Goal: Obtain resource: Download file/media

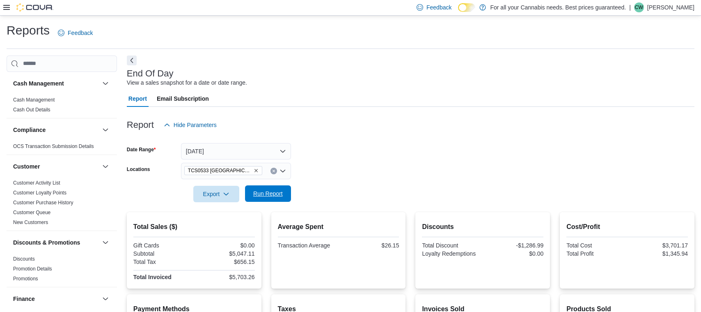
scroll to position [0, 0]
click at [266, 189] on span "Run Report" at bounding box center [268, 193] width 36 height 16
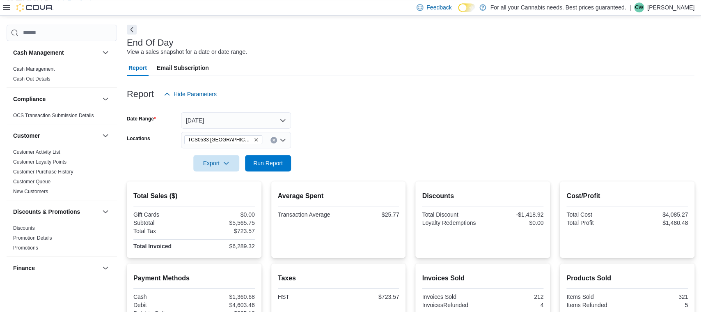
scroll to position [44, 0]
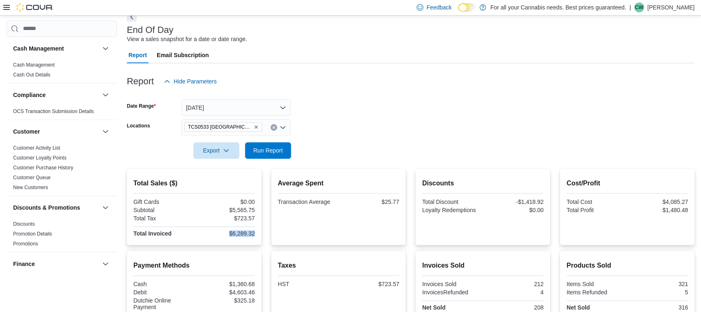
drag, startPoint x: 229, startPoint y: 232, endPoint x: 255, endPoint y: 236, distance: 25.8
click at [255, 236] on div "Total Sales ($) Gift Cards $0.00 Subtotal $5,565.75 Total Tax $723.57 Total Inv…" at bounding box center [194, 206] width 135 height 76
copy div "$6,289.32"
click at [40, 186] on link "New Customers" at bounding box center [30, 187] width 35 height 6
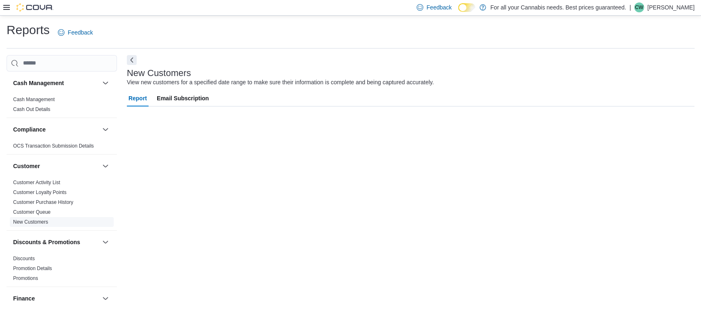
scroll to position [0, 0]
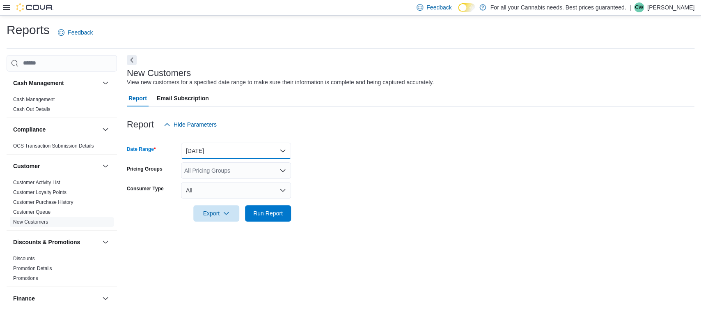
click at [250, 151] on button "Yesterday" at bounding box center [236, 150] width 110 height 16
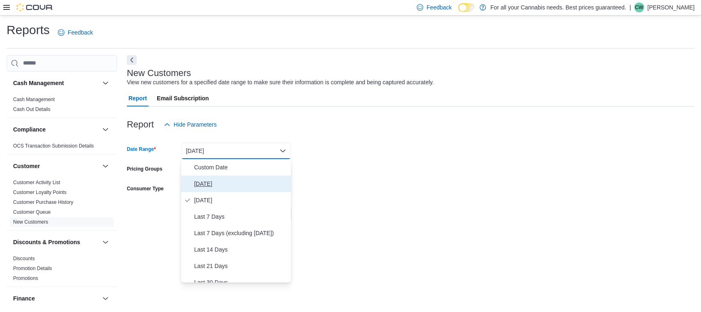
click at [216, 182] on span "[DATE]" at bounding box center [241, 184] width 94 height 10
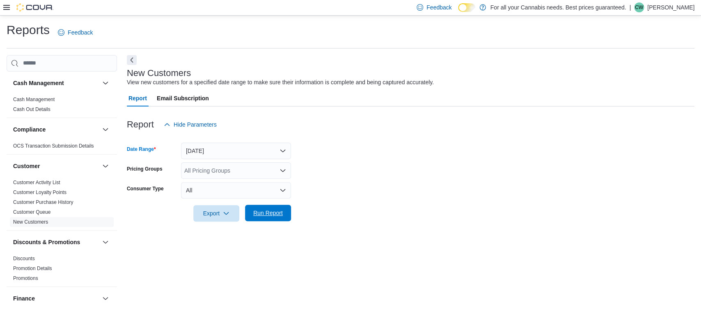
click at [266, 215] on span "Run Report" at bounding box center [268, 213] width 30 height 8
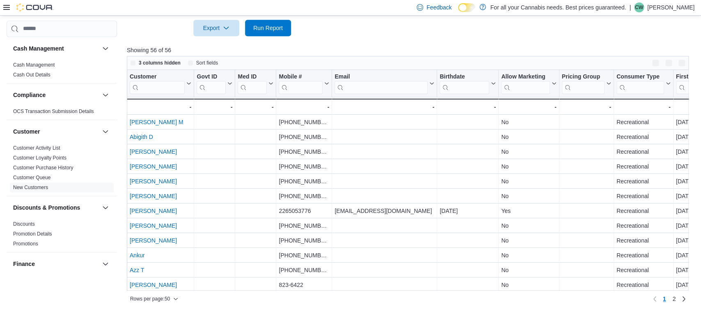
scroll to position [186, 0]
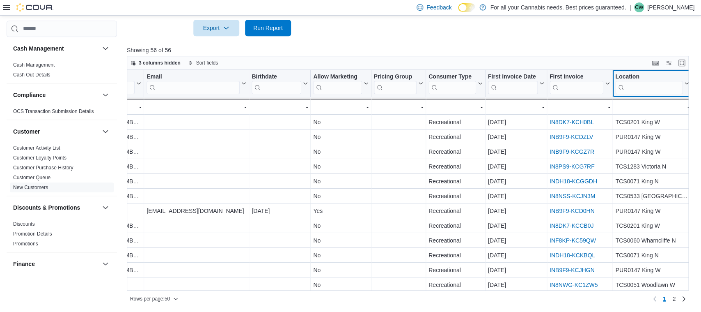
click at [639, 80] on div "Location" at bounding box center [648, 77] width 67 height 8
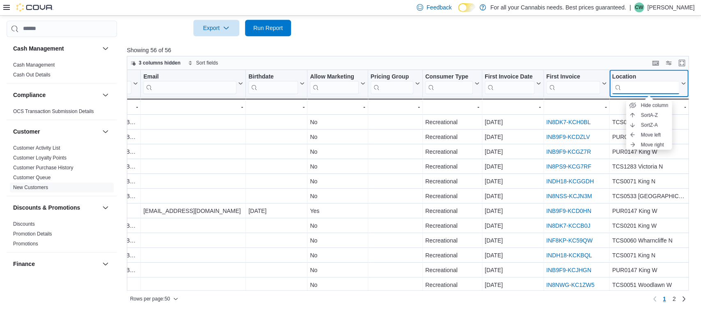
click at [636, 84] on input "search" at bounding box center [645, 87] width 67 height 13
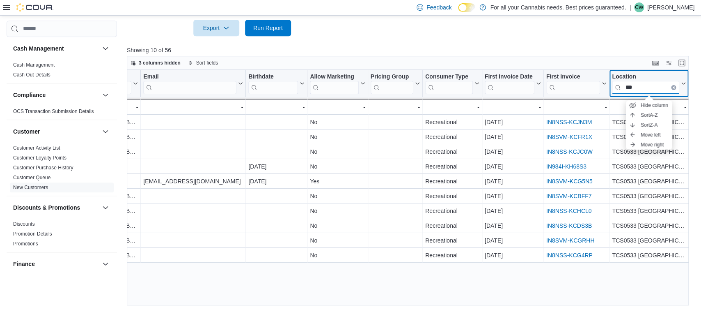
type input "***"
click at [550, 47] on p "Showing 10 of 56" at bounding box center [411, 50] width 568 height 8
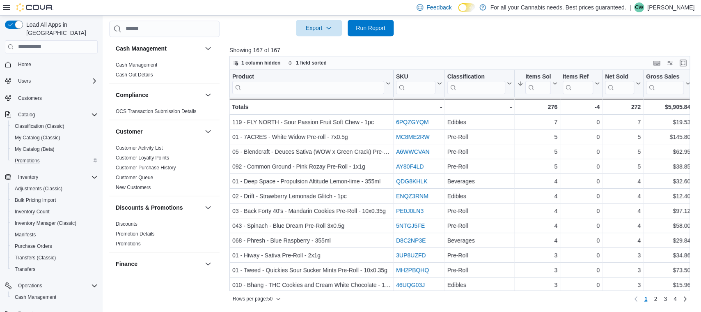
scroll to position [554, 0]
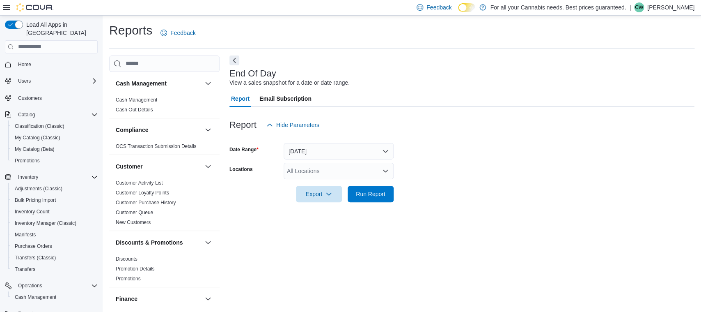
click at [320, 171] on div "All Locations" at bounding box center [339, 171] width 110 height 16
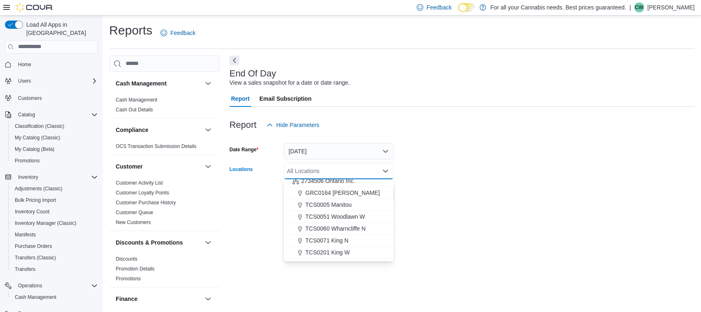
scroll to position [74, 0]
click at [339, 250] on span "TCS0533 [GEOGRAPHIC_DATA]" at bounding box center [348, 254] width 86 height 8
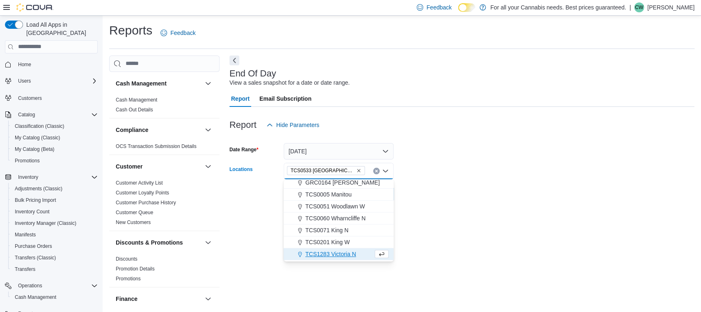
drag, startPoint x: 459, startPoint y: 227, endPoint x: 392, endPoint y: 217, distance: 68.2
click at [459, 227] on div "End Of Day View a sales snapshot for a date or date range. Report Email Subscri…" at bounding box center [461, 180] width 465 height 250
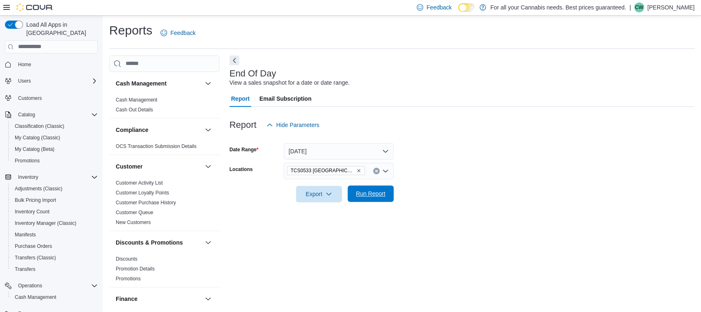
click at [376, 187] on span "Run Report" at bounding box center [371, 193] width 36 height 16
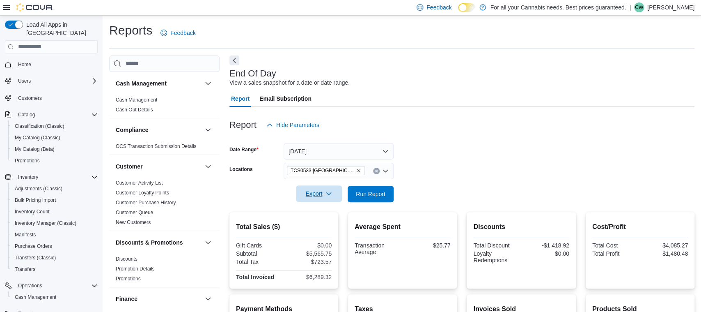
click at [326, 197] on span "Export" at bounding box center [319, 193] width 36 height 16
click at [319, 228] on span "Export to Pdf" at bounding box center [320, 226] width 37 height 7
click at [465, 163] on form "Date Range Today Locations TCS0533 Richmond Export Run Report" at bounding box center [461, 167] width 465 height 69
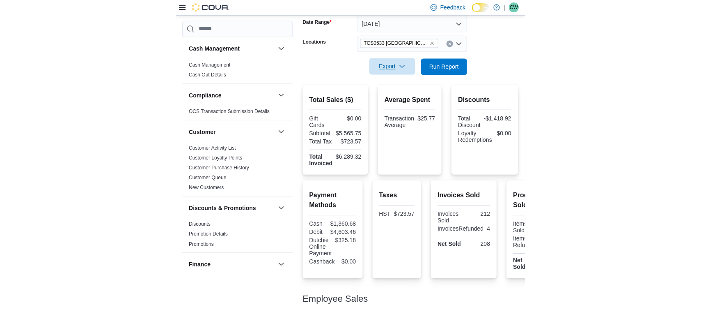
scroll to position [129, 0]
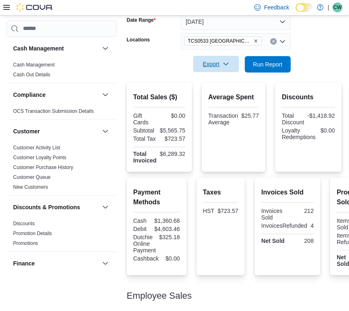
click at [165, 226] on div "$4,603.46" at bounding box center [166, 229] width 25 height 7
click at [166, 228] on div "$4,603.46" at bounding box center [166, 229] width 25 height 7
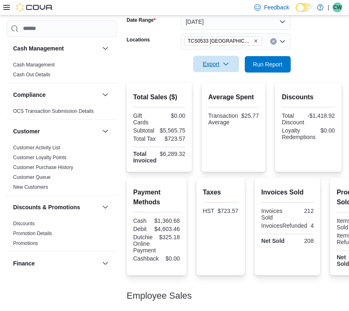
click at [169, 238] on div "$325.18" at bounding box center [169, 237] width 21 height 7
